Goal: Task Accomplishment & Management: Use online tool/utility

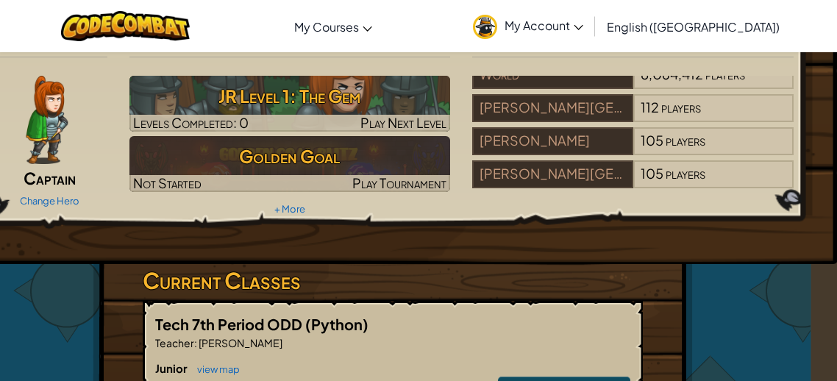
scroll to position [38, 26]
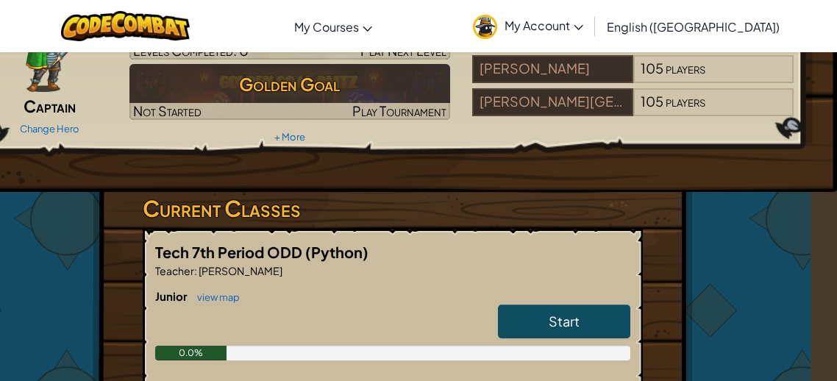
click at [590, 323] on link "Start" at bounding box center [564, 321] width 132 height 34
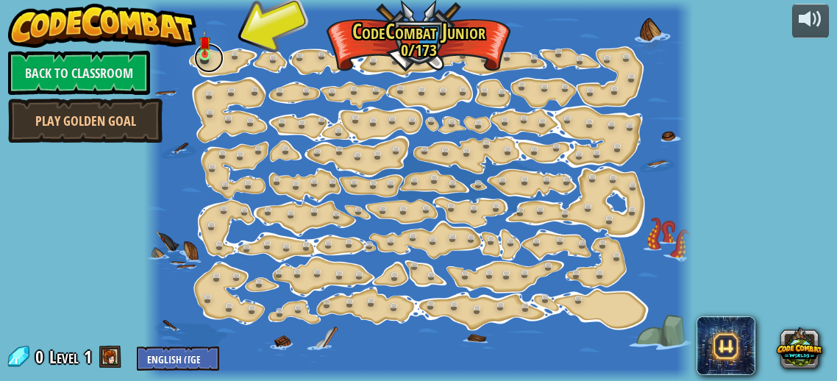
click at [210, 62] on link at bounding box center [208, 57] width 29 height 29
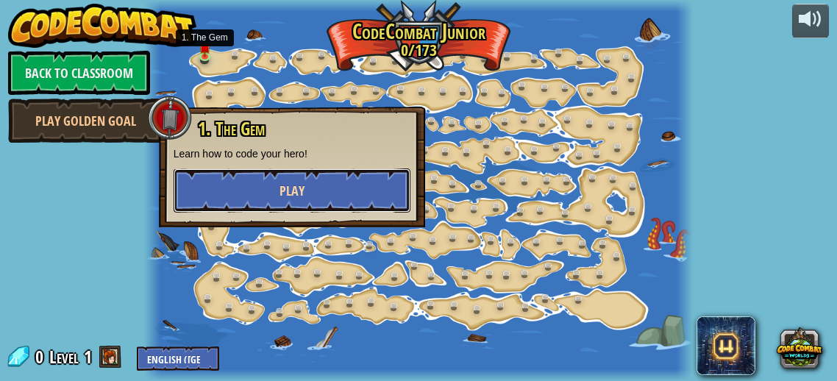
click at [237, 206] on button "Play" at bounding box center [291, 190] width 237 height 44
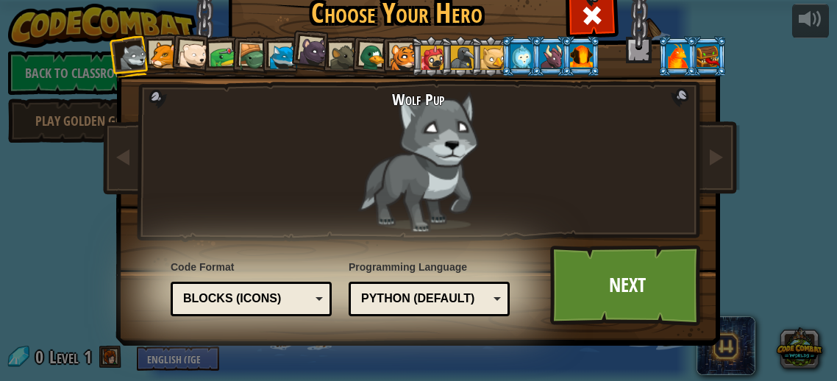
click at [168, 71] on li at bounding box center [160, 54] width 40 height 40
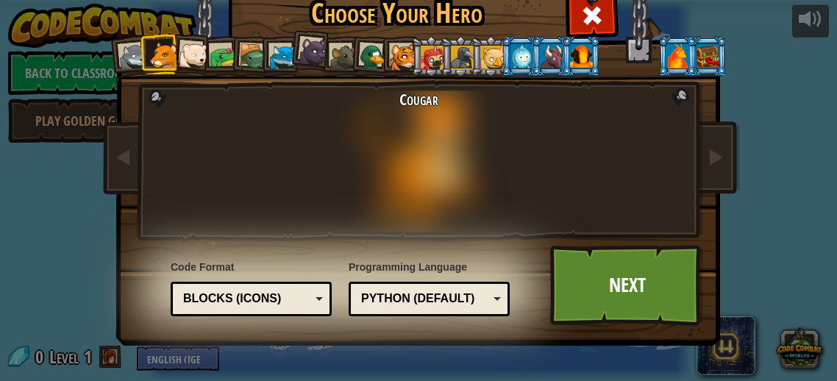
click at [232, 62] on li at bounding box center [250, 56] width 42 height 42
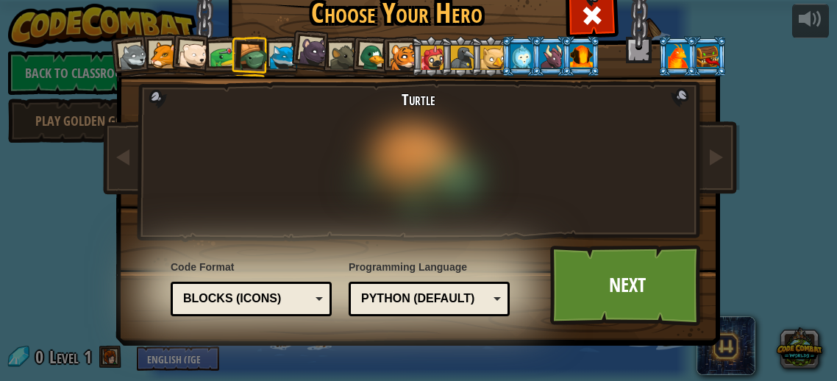
click at [336, 61] on div at bounding box center [343, 57] width 27 height 27
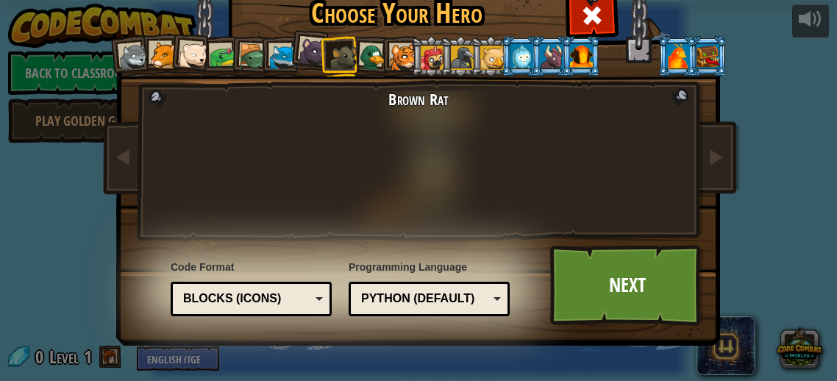
click at [422, 65] on div at bounding box center [432, 58] width 24 height 24
click at [597, 64] on li at bounding box center [581, 56] width 40 height 40
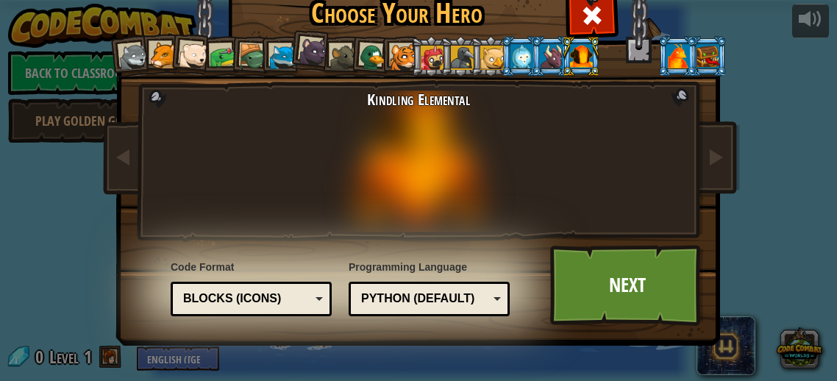
click at [577, 70] on li at bounding box center [581, 56] width 40 height 40
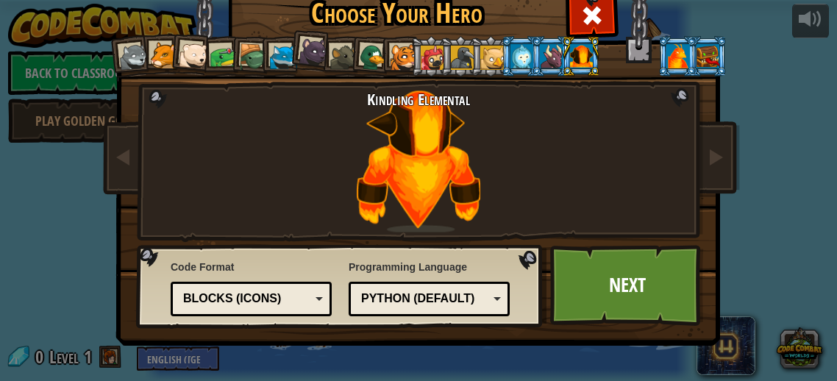
click at [369, 44] on div at bounding box center [373, 57] width 29 height 29
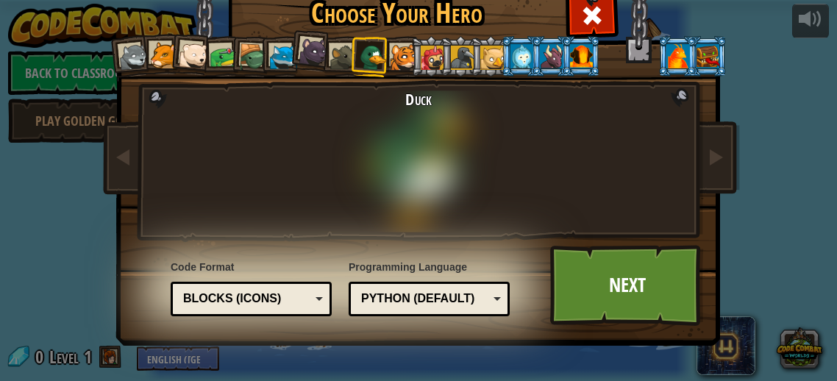
click at [369, 44] on div at bounding box center [373, 57] width 29 height 29
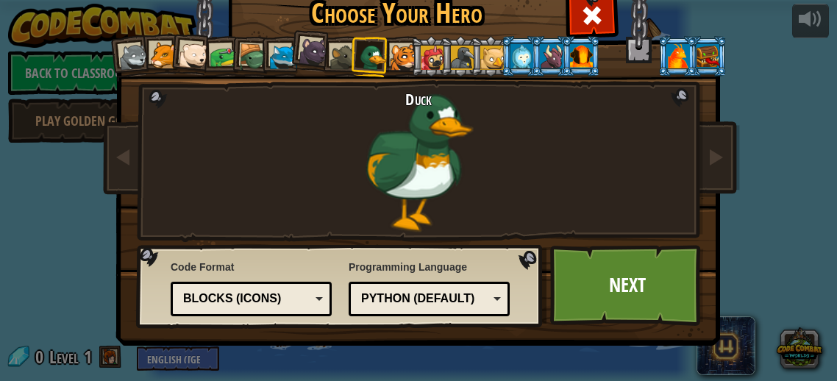
click at [251, 52] on div at bounding box center [253, 57] width 28 height 28
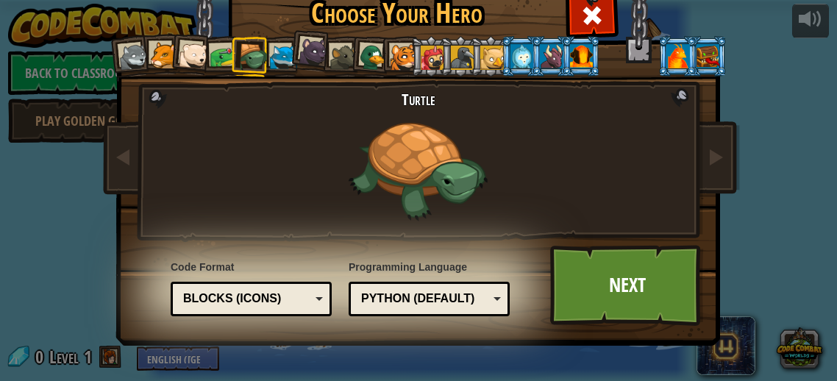
click at [226, 58] on div at bounding box center [223, 56] width 27 height 27
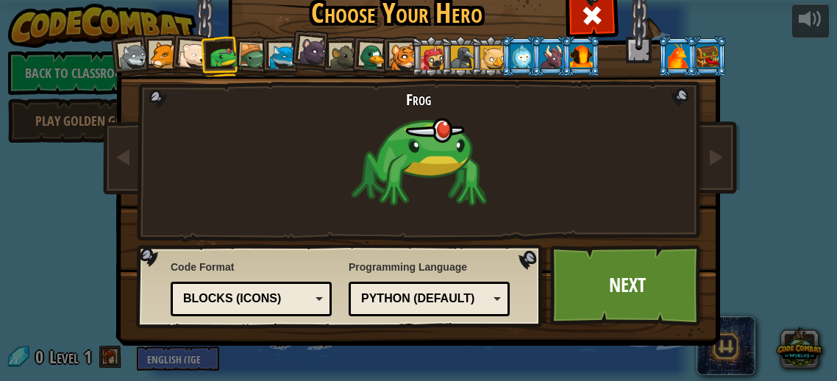
click at [451, 56] on div at bounding box center [463, 58] width 24 height 24
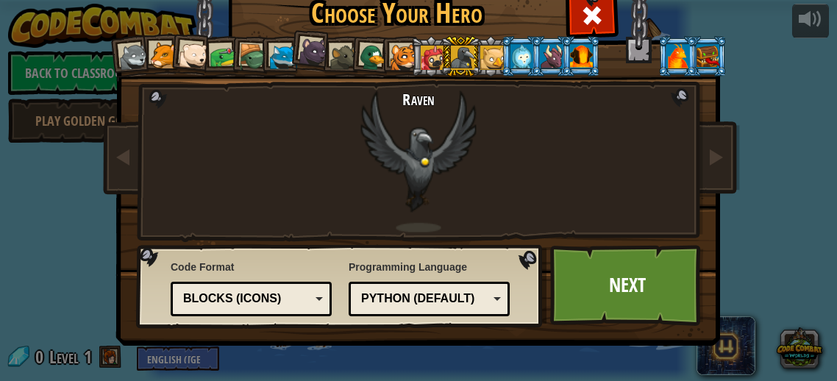
click at [175, 75] on div "Wolf Pup Cougar Polar Bear Cub Frog Turtle Blue Fox Panther Cub Brown Rat Duck …" at bounding box center [418, 189] width 551 height 321
click at [168, 62] on div at bounding box center [163, 55] width 27 height 27
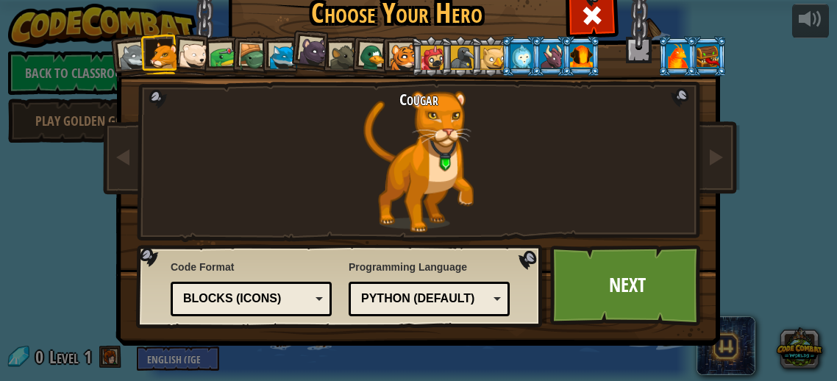
click at [344, 57] on div at bounding box center [343, 57] width 27 height 27
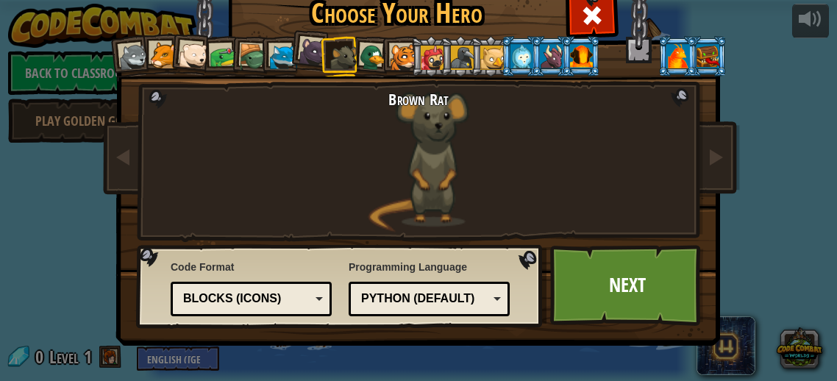
click at [471, 41] on li at bounding box center [490, 56] width 40 height 40
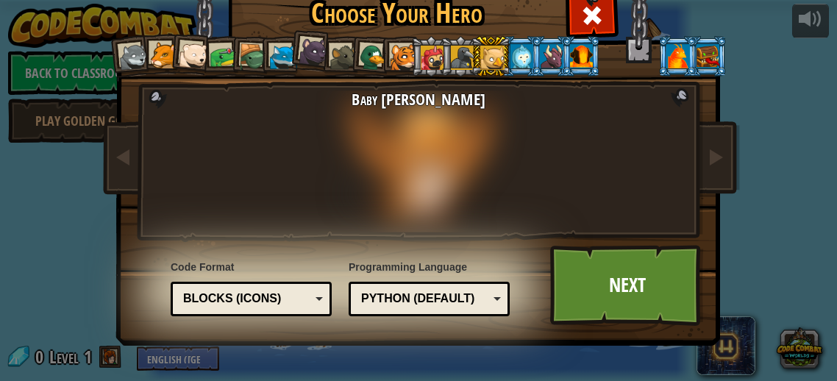
click at [511, 51] on div at bounding box center [521, 56] width 23 height 24
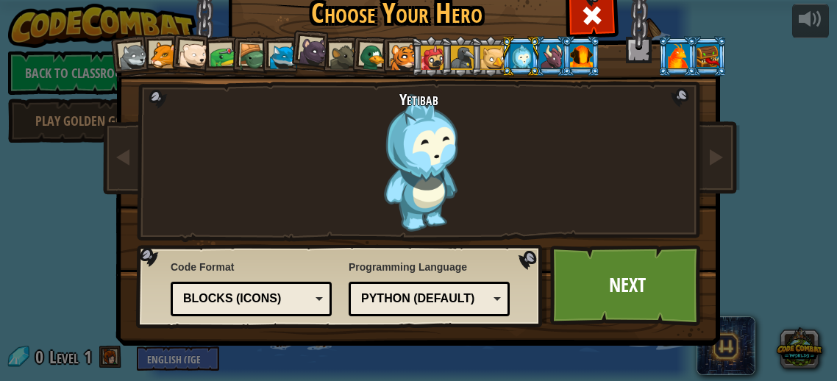
click at [341, 46] on div at bounding box center [343, 57] width 27 height 27
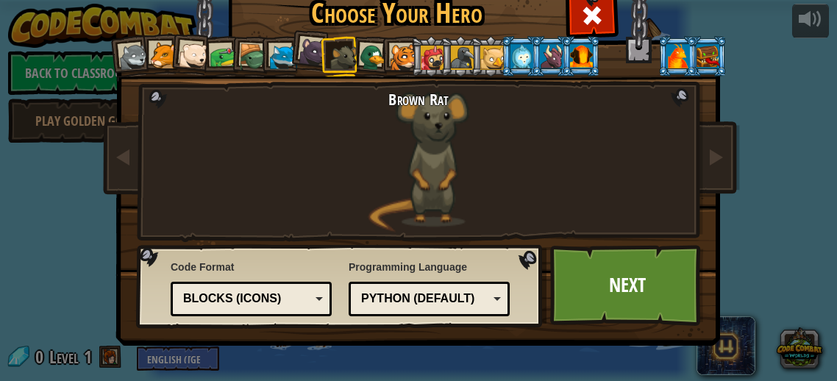
click at [445, 130] on div "Brown Rat" at bounding box center [419, 161] width 386 height 142
click at [399, 165] on div "Brown Rat" at bounding box center [419, 161] width 386 height 142
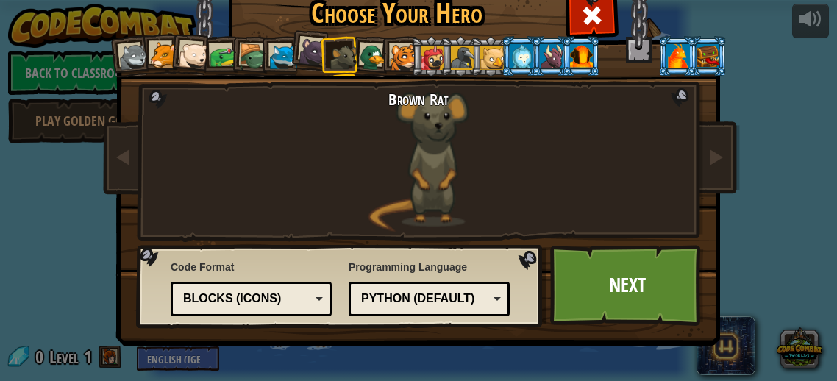
click at [373, 57] on div at bounding box center [373, 57] width 29 height 29
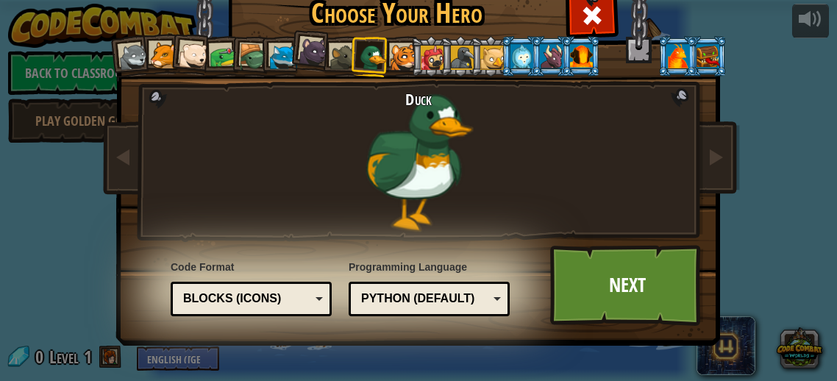
click at [404, 49] on div at bounding box center [403, 57] width 27 height 27
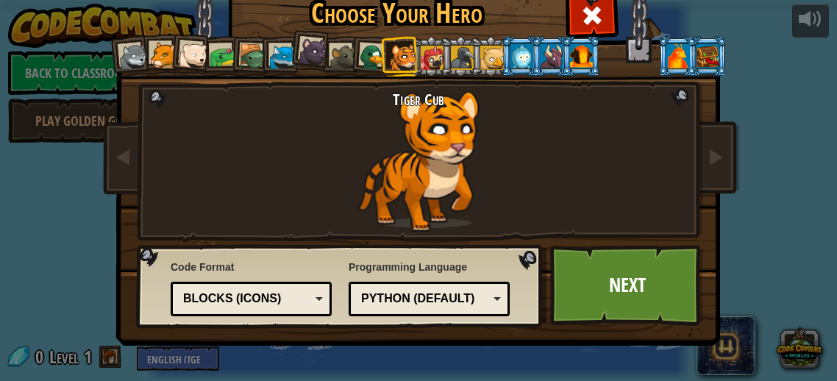
click at [425, 46] on div at bounding box center [432, 58] width 24 height 24
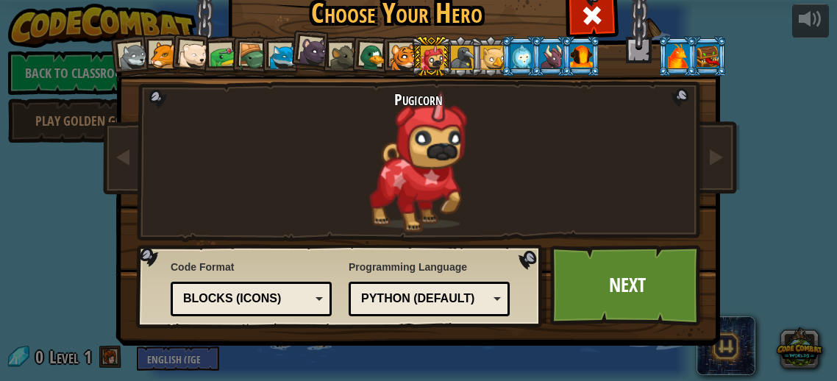
click at [462, 62] on div at bounding box center [463, 58] width 24 height 24
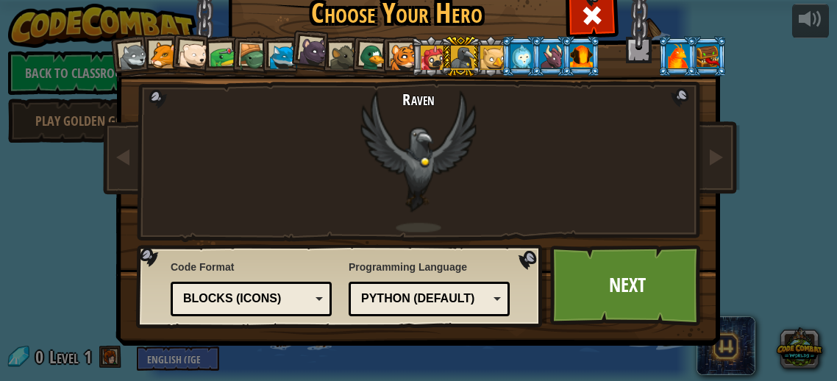
click at [479, 57] on li at bounding box center [460, 56] width 40 height 40
click at [497, 50] on div at bounding box center [492, 58] width 24 height 24
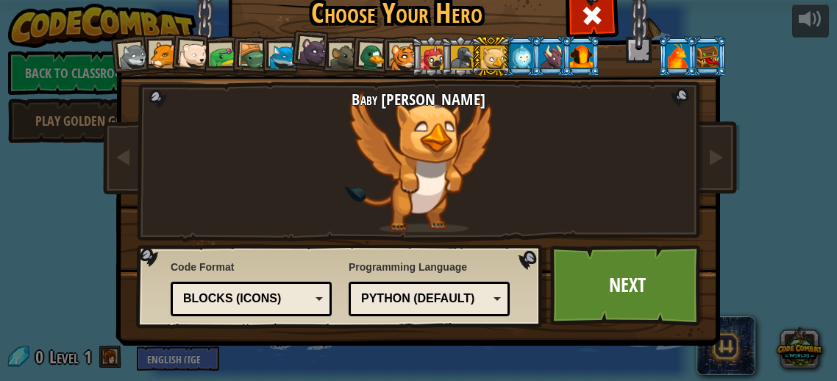
click at [511, 44] on div at bounding box center [521, 56] width 23 height 24
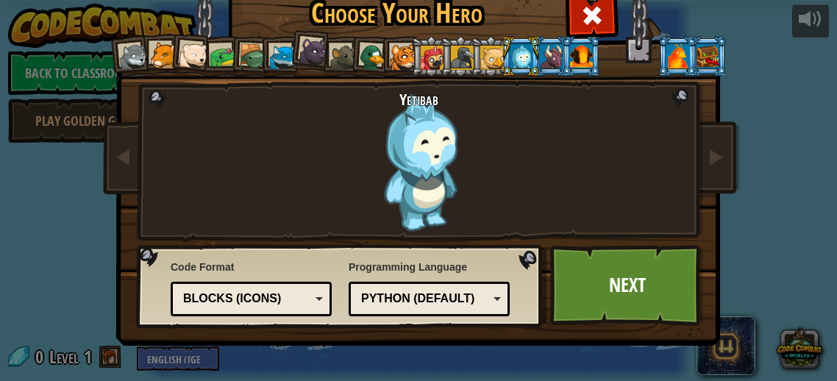
click at [553, 47] on div at bounding box center [551, 56] width 23 height 24
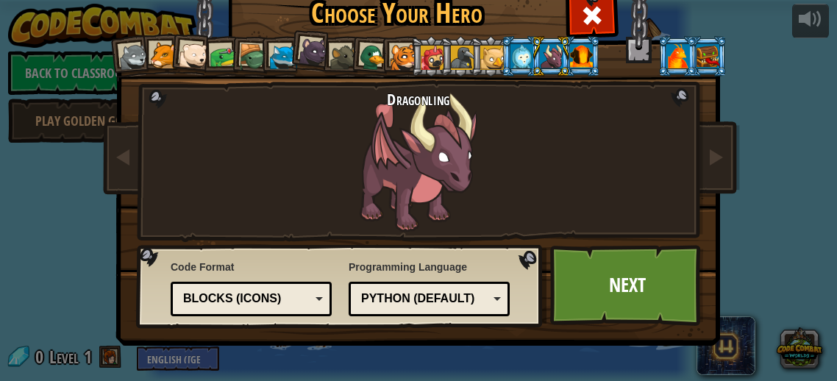
click at [589, 64] on div at bounding box center [581, 56] width 23 height 24
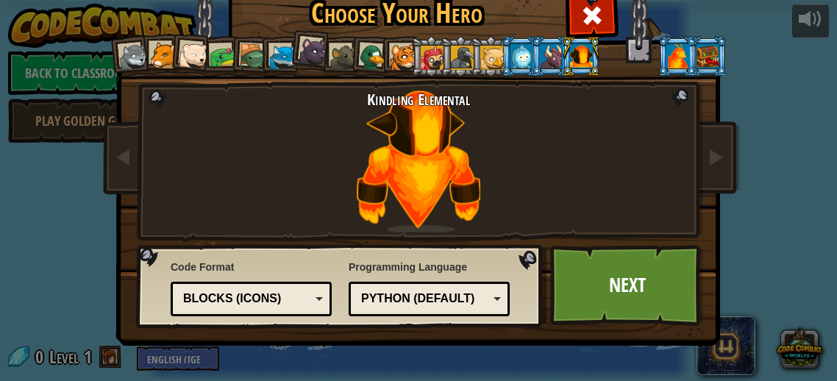
click at [659, 58] on li at bounding box center [677, 56] width 40 height 40
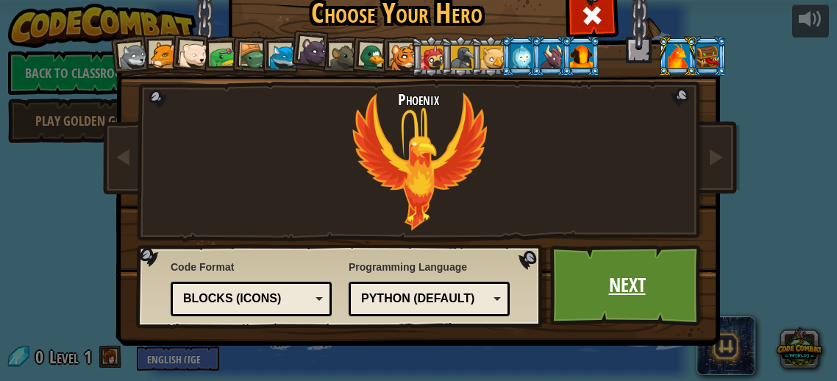
click at [605, 265] on link "Next" at bounding box center [627, 285] width 154 height 81
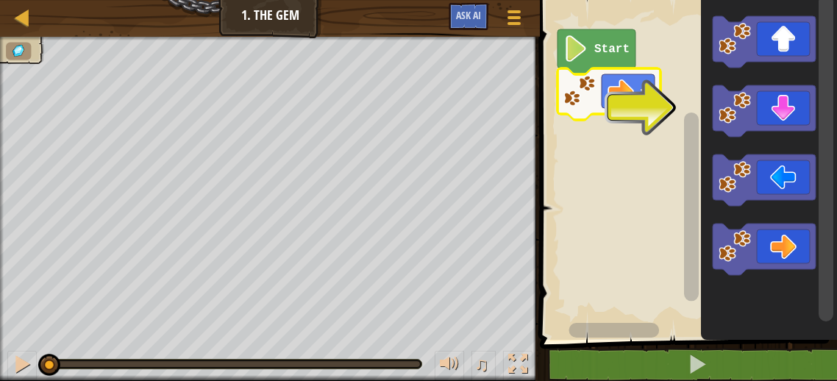
click at [658, 113] on icon "Blockly Workspace" at bounding box center [608, 93] width 103 height 51
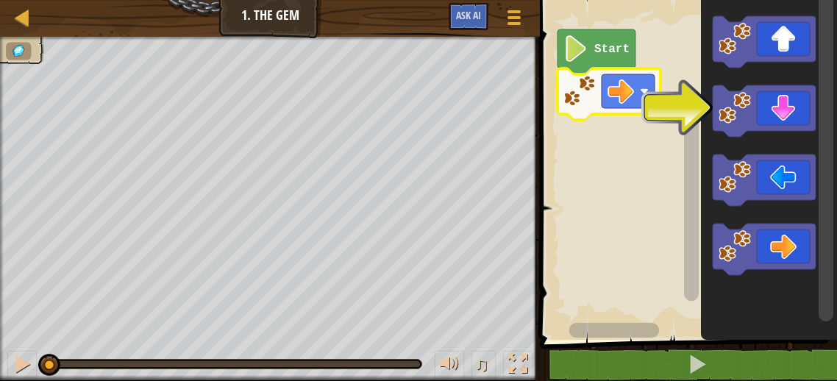
click at [658, 113] on icon "Blockly Workspace" at bounding box center [608, 93] width 103 height 51
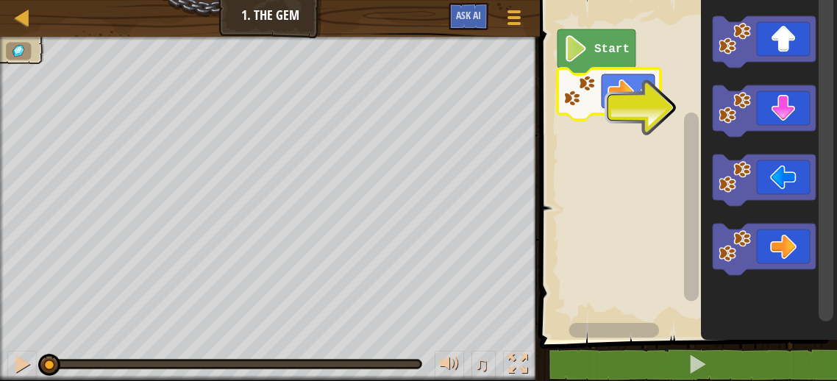
click at [658, 113] on icon "Blockly Workspace" at bounding box center [608, 93] width 103 height 51
click at [655, 113] on icon "Blockly Workspace" at bounding box center [608, 93] width 103 height 51
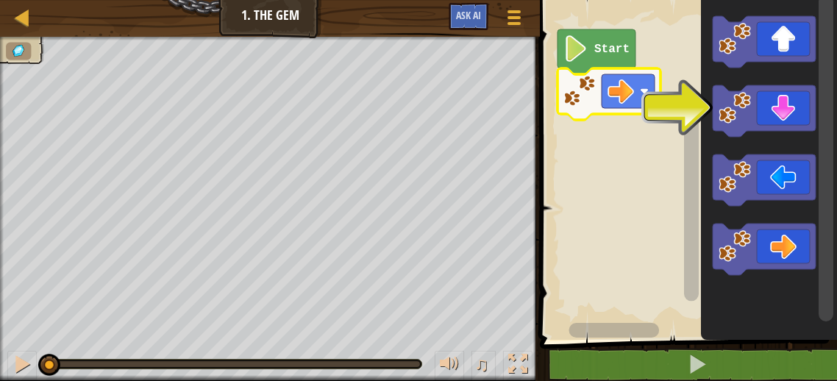
click at [655, 113] on icon "Blockly Workspace" at bounding box center [608, 93] width 103 height 51
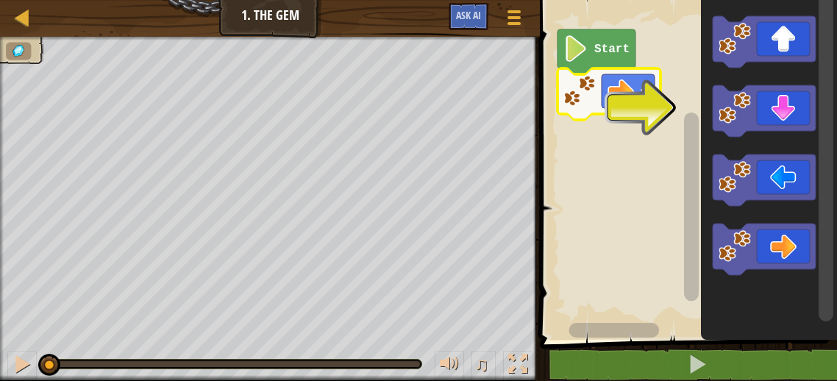
click at [655, 113] on icon "Blockly Workspace" at bounding box center [608, 93] width 103 height 51
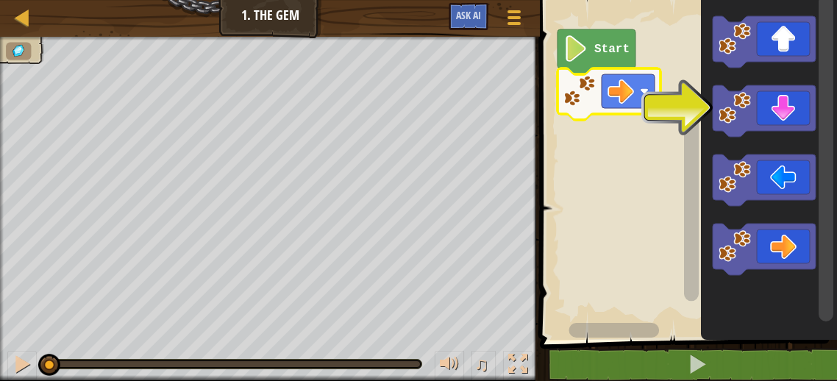
click at [655, 113] on icon "Blockly Workspace" at bounding box center [608, 93] width 103 height 51
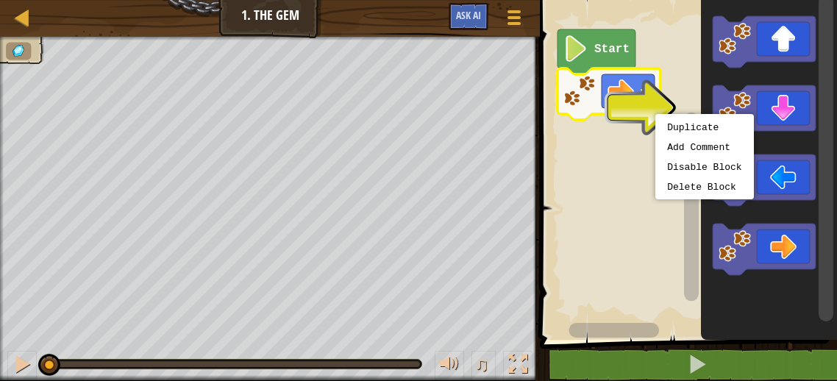
click at [655, 113] on icon "Blockly Workspace" at bounding box center [608, 93] width 103 height 51
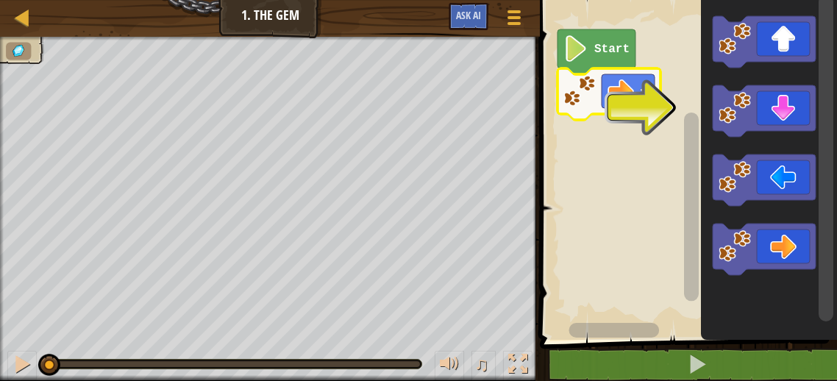
click at [655, 113] on icon "Blockly Workspace" at bounding box center [608, 93] width 103 height 51
click at [784, 115] on icon "Blockly Workspace" at bounding box center [763, 110] width 103 height 51
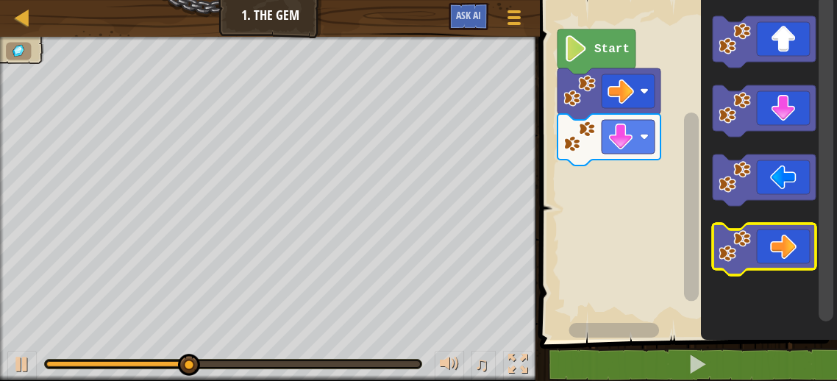
click at [790, 272] on rect "Blockly Workspace" at bounding box center [763, 248] width 103 height 51
click at [787, 256] on icon "Blockly Workspace" at bounding box center [763, 248] width 103 height 51
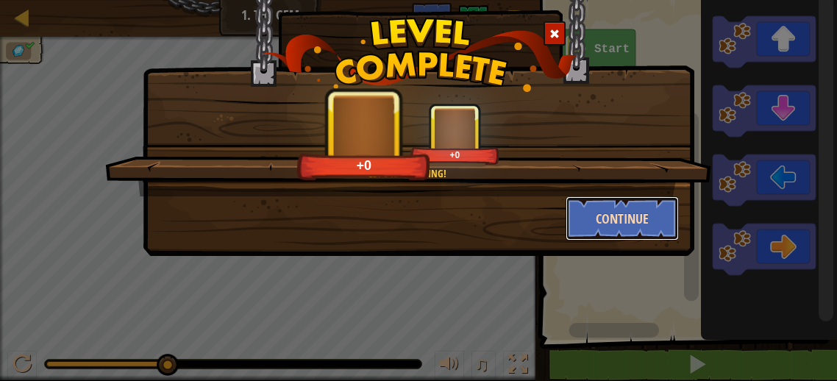
click at [612, 210] on button "Continue" at bounding box center [622, 218] width 114 height 44
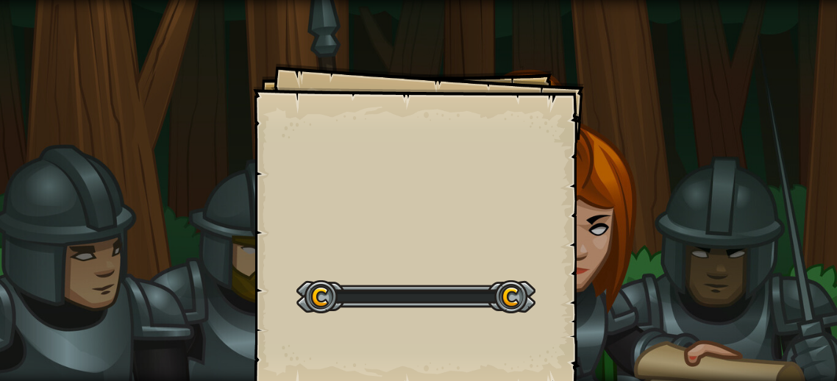
click at [610, 211] on div "Goals Start Level Error loading from server. Try refreshing the page. You'll ne…" at bounding box center [418, 190] width 837 height 381
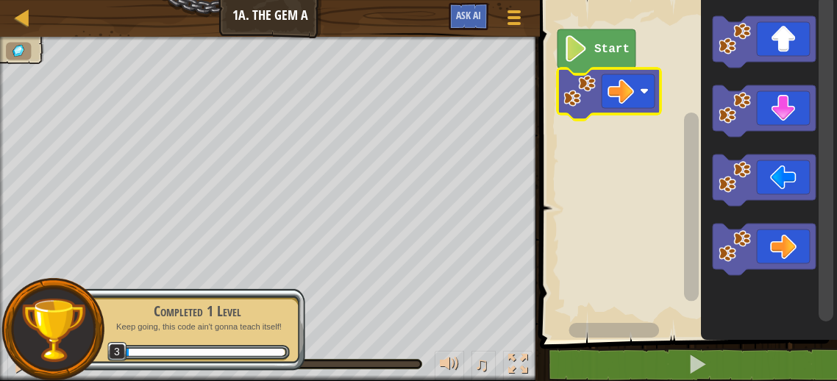
click at [605, 71] on icon "Blockly Workspace" at bounding box center [608, 93] width 103 height 51
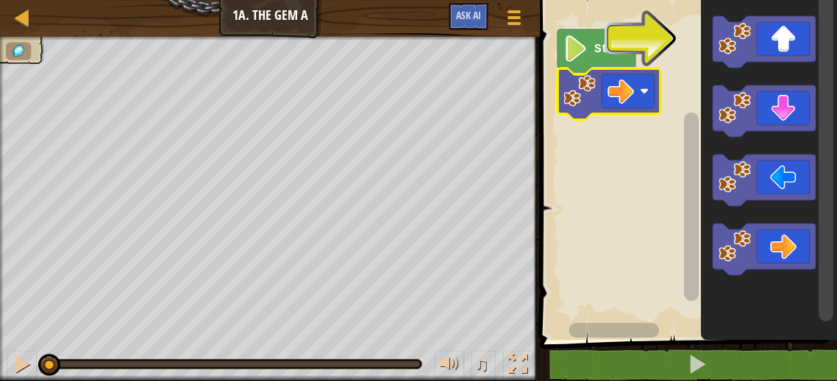
click at [652, 35] on rect "Blockly Workspace" at bounding box center [685, 166] width 301 height 347
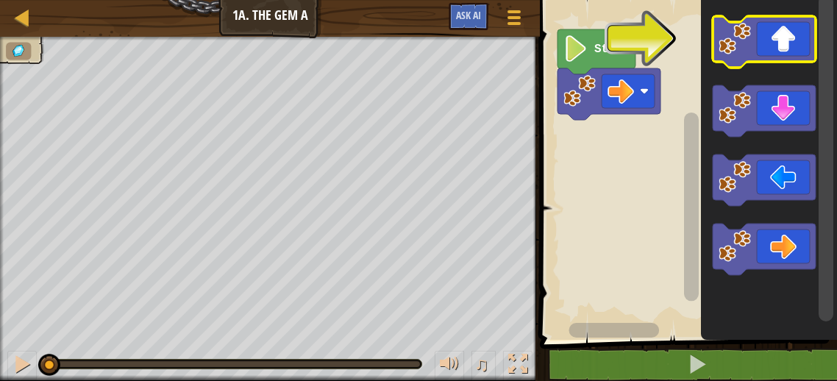
click at [742, 39] on image "Blockly Workspace" at bounding box center [734, 39] width 32 height 32
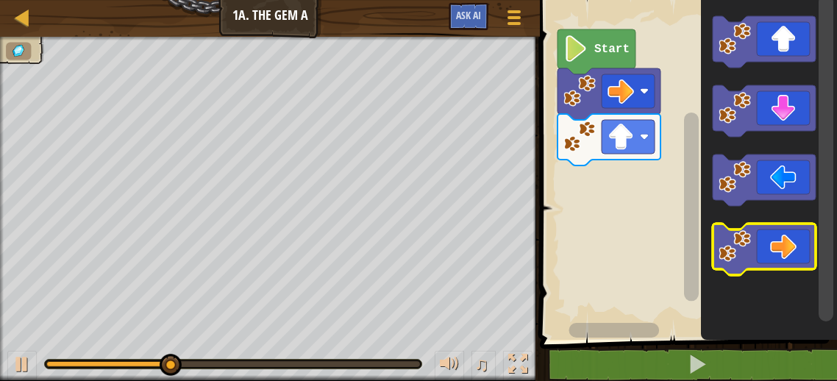
click at [772, 236] on icon "Blockly Workspace" at bounding box center [763, 248] width 103 height 51
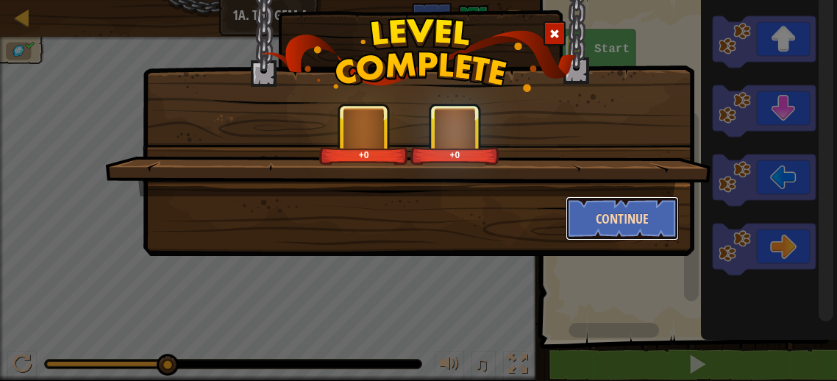
click at [617, 223] on button "Continue" at bounding box center [622, 218] width 114 height 44
